Goal: Task Accomplishment & Management: Use online tool/utility

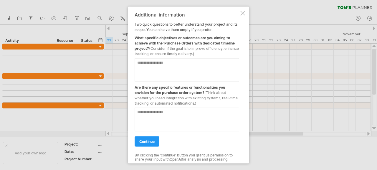
click at [162, 71] on textarea at bounding box center [187, 70] width 105 height 24
type textarea "***"
click at [155, 138] on link "continue" at bounding box center [147, 141] width 25 height 10
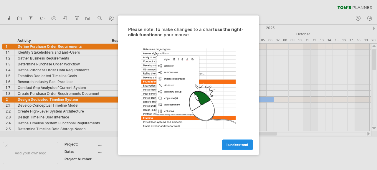
click at [249, 147] on link "I understand" at bounding box center [237, 144] width 31 height 10
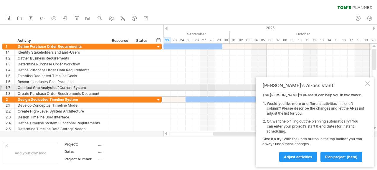
click at [364, 85] on div "Tom's AI-assistant The Tom's AI-assist can help you in two ways: Would you like…" at bounding box center [315, 122] width 118 height 90
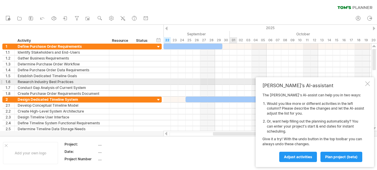
click at [368, 84] on div at bounding box center [367, 83] width 5 height 5
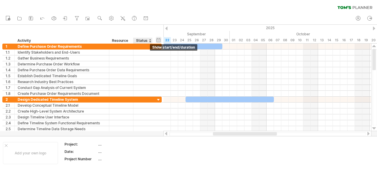
click at [159, 39] on div "hide start/end/duration show start/end/duration" at bounding box center [159, 40] width 6 height 6
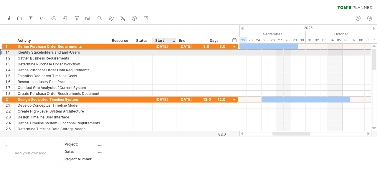
click at [161, 50] on div at bounding box center [165, 52] width 24 height 6
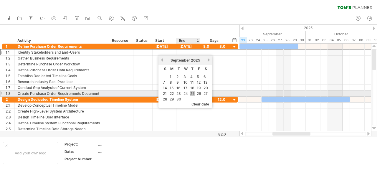
click at [191, 91] on link "25" at bounding box center [192, 94] width 5 height 6
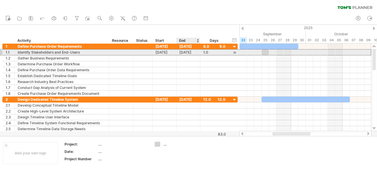
click at [191, 54] on div "25-09-25" at bounding box center [188, 52] width 24 height 6
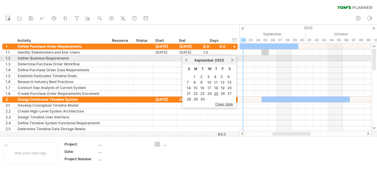
click at [234, 61] on link "next" at bounding box center [232, 60] width 4 height 4
click at [230, 58] on div "previous next October 2025" at bounding box center [209, 59] width 54 height 9
click at [231, 58] on div "October 2025" at bounding box center [209, 60] width 43 height 4
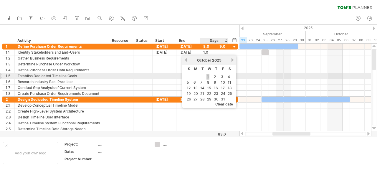
click at [208, 77] on link "1" at bounding box center [207, 77] width 3 height 6
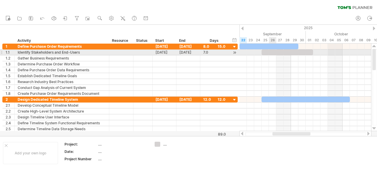
click at [271, 52] on div at bounding box center [287, 52] width 52 height 6
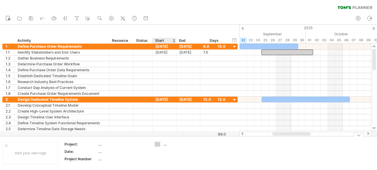
click at [164, 146] on div "...." at bounding box center [179, 144] width 32 height 5
click at [165, 154] on td at bounding box center [175, 153] width 47 height 23
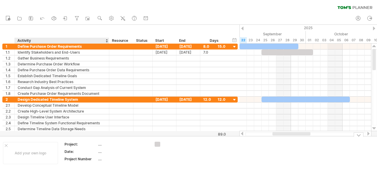
click at [97, 145] on th "Project:" at bounding box center [80, 145] width 33 height 7
click at [100, 146] on div "...." at bounding box center [122, 144] width 49 height 5
click at [100, 153] on div "...." at bounding box center [122, 151] width 49 height 5
click at [100, 161] on div "...." at bounding box center [122, 158] width 49 height 5
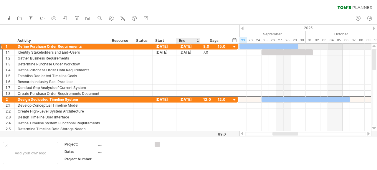
click at [185, 46] on div "01-10-25" at bounding box center [188, 47] width 24 height 6
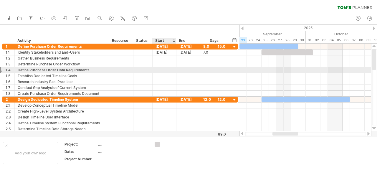
click at [169, 68] on div at bounding box center [165, 70] width 24 height 6
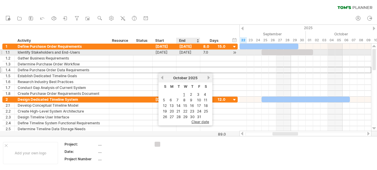
click at [187, 55] on div "01-10-25" at bounding box center [188, 52] width 24 height 6
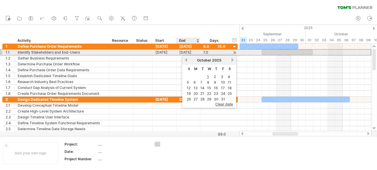
click at [187, 54] on div "01-10-25" at bounding box center [188, 52] width 24 height 6
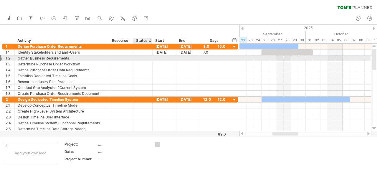
click at [154, 58] on div at bounding box center [165, 58] width 24 height 6
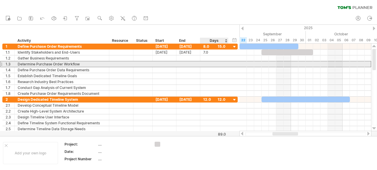
click at [220, 67] on div at bounding box center [214, 64] width 22 height 6
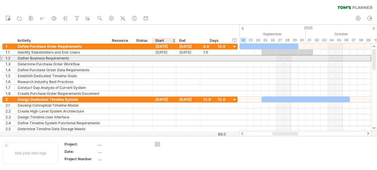
click at [159, 58] on div at bounding box center [165, 58] width 24 height 6
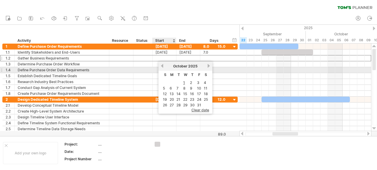
click at [161, 67] on link "previous" at bounding box center [162, 66] width 4 height 4
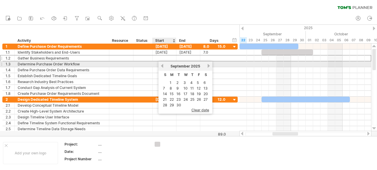
click at [161, 66] on link "previous" at bounding box center [162, 66] width 4 height 4
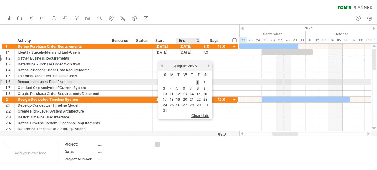
click at [197, 84] on link "1" at bounding box center [197, 83] width 3 height 6
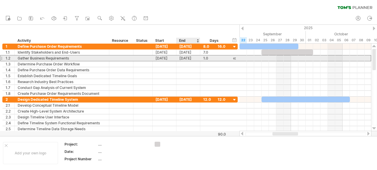
click at [187, 57] on div "01-08-25" at bounding box center [188, 58] width 24 height 6
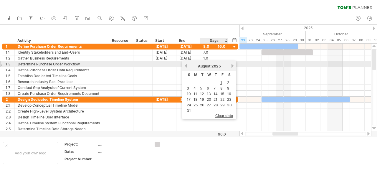
click at [231, 65] on link "next" at bounding box center [232, 66] width 4 height 4
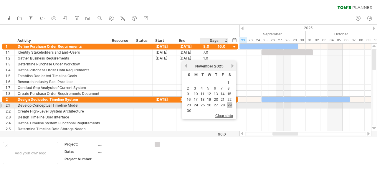
click at [228, 105] on link "29" at bounding box center [230, 105] width 6 height 6
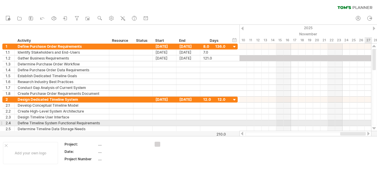
drag, startPoint x: 273, startPoint y: 132, endPoint x: 372, endPoint y: 120, distance: 100.5
click at [372, 120] on div at bounding box center [307, 90] width 137 height 93
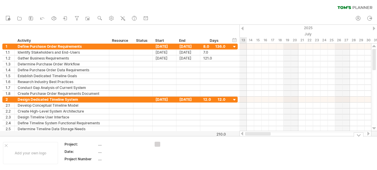
drag, startPoint x: 362, startPoint y: 133, endPoint x: 249, endPoint y: 140, distance: 113.9
click at [249, 140] on div "Trying to reach plan.tomsplanner.com Connected again... 0% clear filter new 1" at bounding box center [188, 85] width 377 height 170
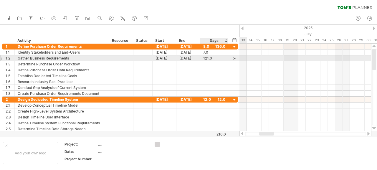
click at [208, 61] on div "121.0" at bounding box center [214, 58] width 22 height 6
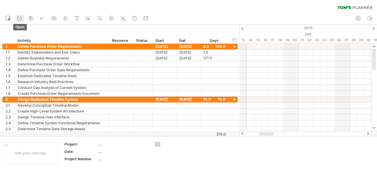
click at [21, 20] on icon at bounding box center [19, 18] width 6 height 6
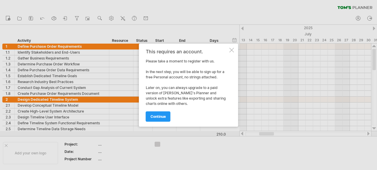
click at [229, 49] on div "This requires an account. Please take a moment to register with us. In the next…" at bounding box center [188, 85] width 99 height 83
click at [160, 117] on span "continue" at bounding box center [157, 116] width 15 height 4
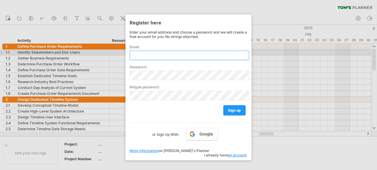
click at [172, 54] on input "text" at bounding box center [190, 55] width 120 height 9
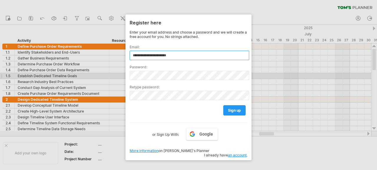
type input "**********"
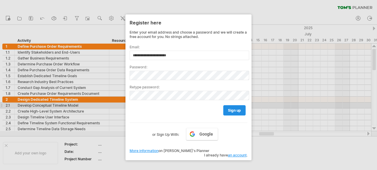
click at [235, 107] on link "sign up" at bounding box center [234, 110] width 22 height 10
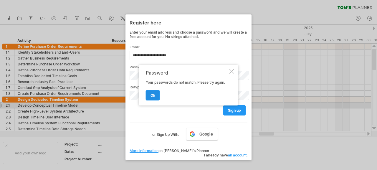
click at [158, 91] on link "ok" at bounding box center [153, 95] width 14 height 10
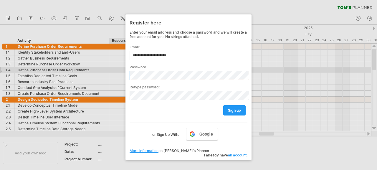
click at [120, 69] on div "Trying to reach plan.tomsplanner.com Connected again... 0% clear filter new 1" at bounding box center [188, 85] width 377 height 170
click at [110, 69] on div "Trying to reach plan.tomsplanner.com Connected again... 0% clear filter new 1" at bounding box center [188, 85] width 377 height 170
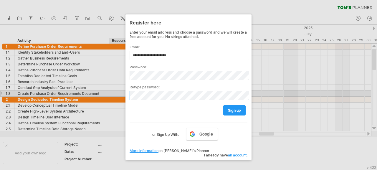
click at [118, 91] on div "Trying to reach plan.tomsplanner.com Connected again... 0% clear filter new 1" at bounding box center [188, 85] width 377 height 170
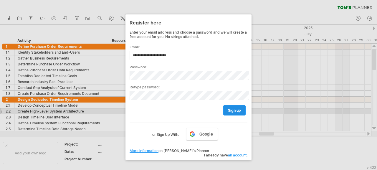
click at [240, 109] on span "sign up" at bounding box center [234, 110] width 13 height 4
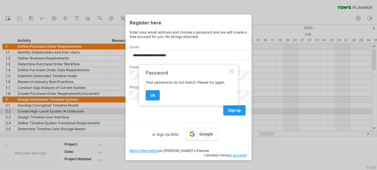
click at [234, 72] on div at bounding box center [231, 71] width 5 height 5
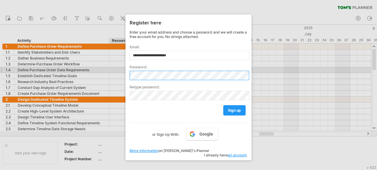
click at [115, 69] on div "Trying to reach plan.tomsplanner.com Connected again... 0% clear filter new 1" at bounding box center [188, 85] width 377 height 170
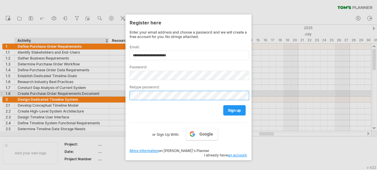
click at [66, 94] on div "Trying to reach plan.tomsplanner.com Connected again... 0% clear filter new 1" at bounding box center [188, 85] width 377 height 170
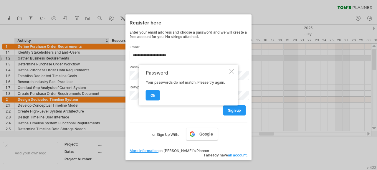
click at [235, 73] on div "Password Your passwords do not match. Please try again. ok" at bounding box center [188, 85] width 99 height 41
click at [242, 110] on link "sign up" at bounding box center [234, 110] width 22 height 10
click at [230, 72] on div at bounding box center [231, 71] width 5 height 5
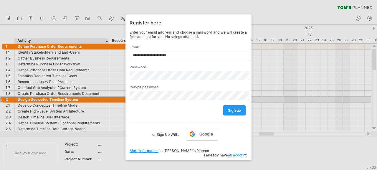
click at [90, 102] on div at bounding box center [188, 85] width 377 height 170
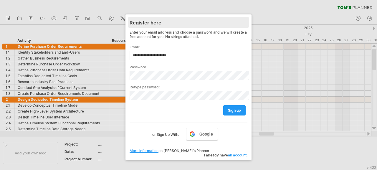
click at [247, 24] on div "Register here" at bounding box center [189, 22] width 118 height 11
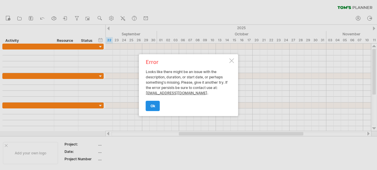
click at [155, 102] on link "ok" at bounding box center [153, 106] width 14 height 10
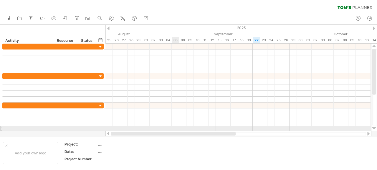
drag, startPoint x: 292, startPoint y: 134, endPoint x: 171, endPoint y: 129, distance: 121.4
click at [171, 129] on div "Trying to reach [DOMAIN_NAME] Connected again... 0% clear filter new" at bounding box center [188, 85] width 377 height 170
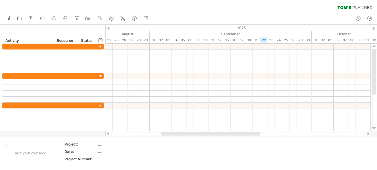
drag, startPoint x: 212, startPoint y: 132, endPoint x: 151, endPoint y: 137, distance: 61.4
click at [151, 137] on div "Trying to reach [DOMAIN_NAME] Connected again... 0% clear filter new" at bounding box center [188, 85] width 377 height 170
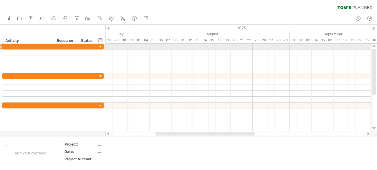
click at [101, 46] on div at bounding box center [101, 47] width 6 height 6
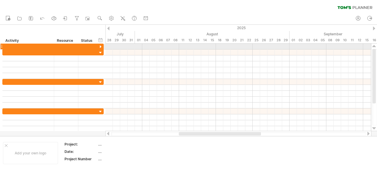
click at [101, 46] on div at bounding box center [101, 47] width 6 height 6
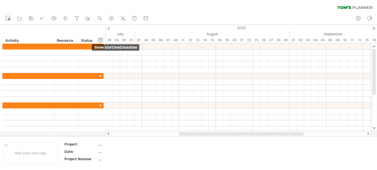
click at [100, 41] on div "hide start/end/duration show start/end/duration" at bounding box center [101, 40] width 6 height 6
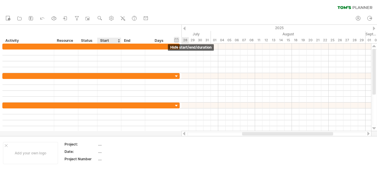
click at [100, 41] on div "Start" at bounding box center [109, 41] width 18 height 6
click at [182, 39] on div "Trying to reach [DOMAIN_NAME] Connected again... 0% clear filter new" at bounding box center [188, 85] width 377 height 170
click at [177, 39] on div "hide start/end/duration show start/end/duration" at bounding box center [177, 40] width 6 height 6
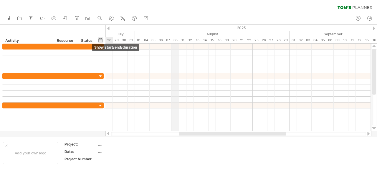
click at [177, 39] on div "08" at bounding box center [175, 40] width 7 height 6
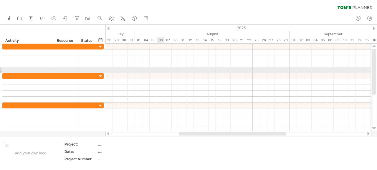
click at [164, 67] on div at bounding box center [238, 70] width 266 height 6
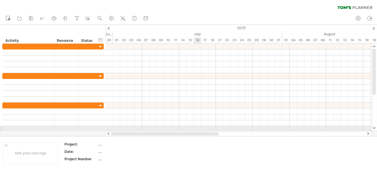
drag, startPoint x: 269, startPoint y: 132, endPoint x: 197, endPoint y: 126, distance: 72.7
click at [197, 126] on div "Trying to reach [DOMAIN_NAME] Connected again... 0% clear filter new" at bounding box center [188, 85] width 377 height 170
